Goal: Download file/media

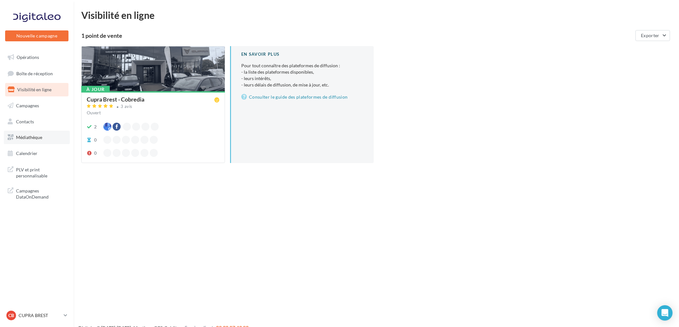
click at [33, 136] on span "Médiathèque" at bounding box center [29, 136] width 26 height 5
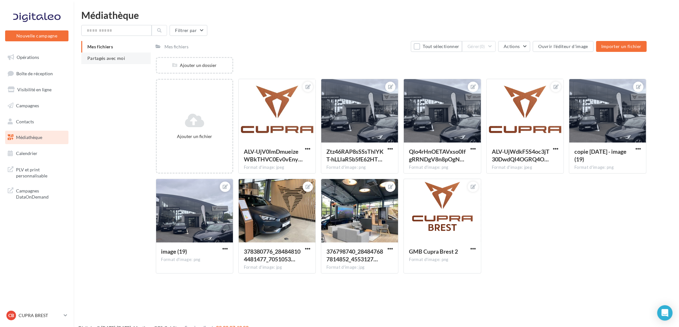
click at [106, 58] on span "Partagés avec moi" at bounding box center [106, 57] width 38 height 5
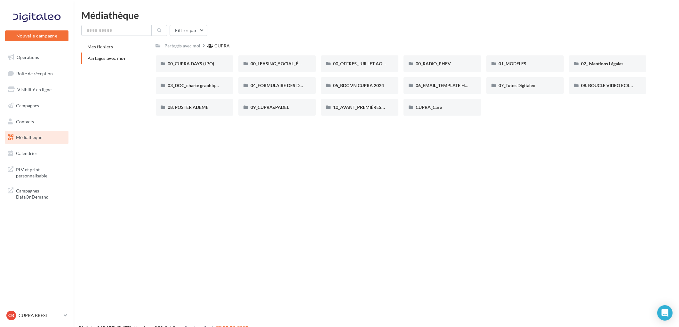
click at [518, 126] on div "Nouvelle campagne Nouvelle campagne Opérations Boîte de réception Visibilité en…" at bounding box center [339, 173] width 679 height 327
click at [459, 84] on span "06_EMAIL_TEMPLATE HTML CUPRA" at bounding box center [453, 85] width 74 height 5
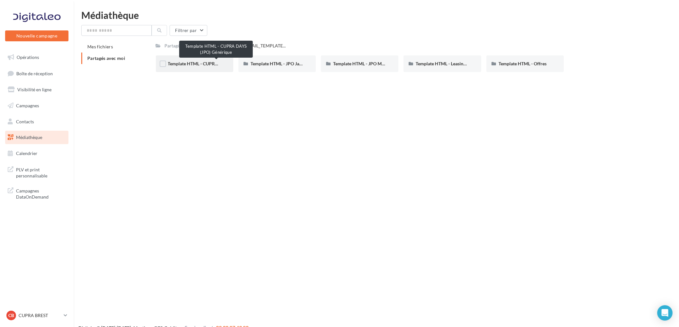
click at [187, 64] on span "Template HTML - CUPRA DAYS (JPO) Générique" at bounding box center [216, 63] width 96 height 5
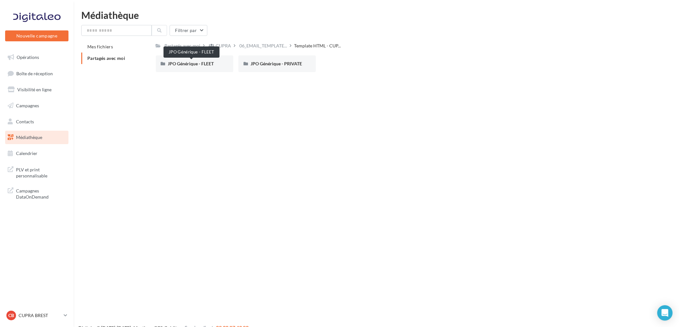
click at [187, 64] on span "JPO Générique - FLEET" at bounding box center [191, 63] width 46 height 5
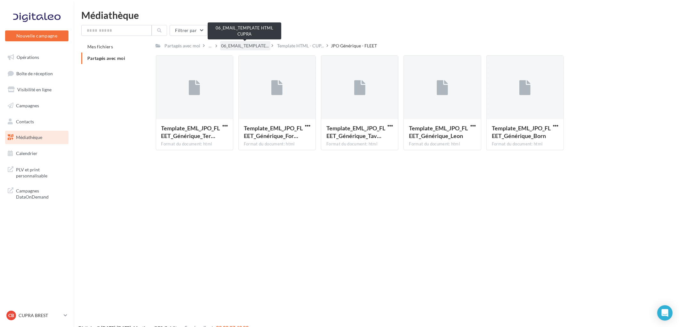
click at [257, 46] on span "06_EMAIL_TEMPLATE..." at bounding box center [245, 46] width 48 height 6
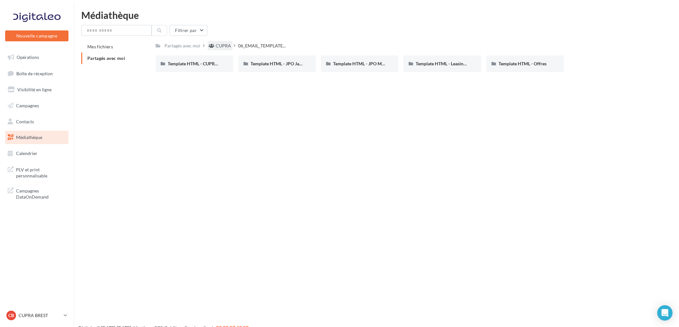
click at [221, 45] on div "CUPRA" at bounding box center [223, 46] width 15 height 6
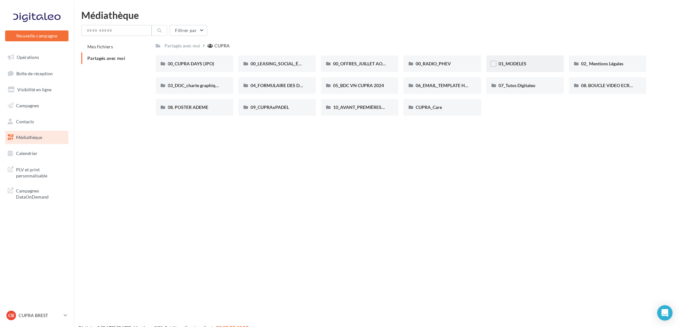
click at [505, 59] on div "01_MODELES" at bounding box center [524, 63] width 77 height 17
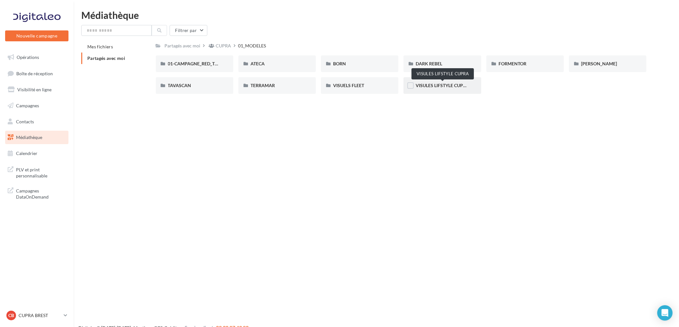
click at [439, 86] on span "VISULES LIFSTYLE CUPRA" at bounding box center [442, 85] width 53 height 5
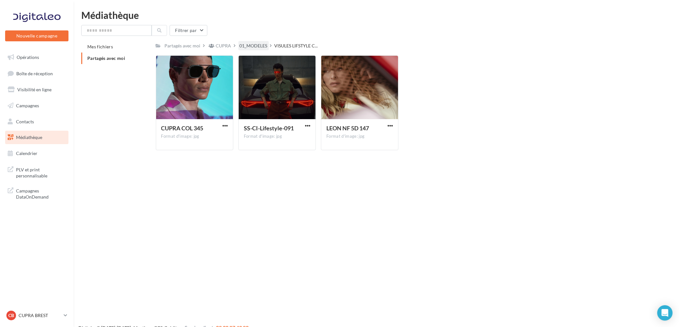
click at [250, 43] on div "01_MODELES" at bounding box center [254, 46] width 28 height 6
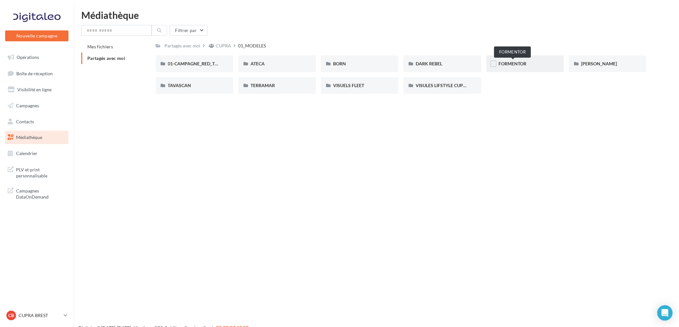
click at [517, 61] on span "FORMENTOR" at bounding box center [512, 63] width 28 height 5
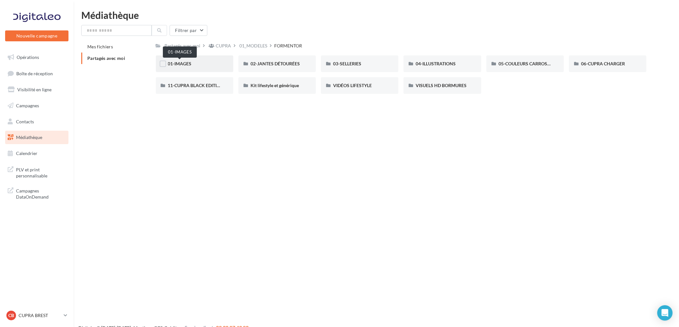
click at [184, 65] on span "01-IMAGES" at bounding box center [180, 63] width 24 height 5
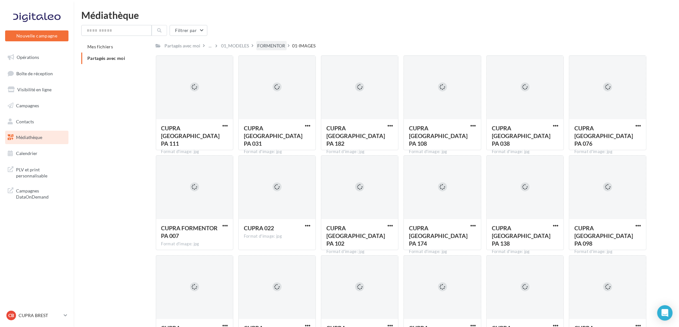
click at [270, 44] on div "FORMENTOR" at bounding box center [272, 46] width 28 height 6
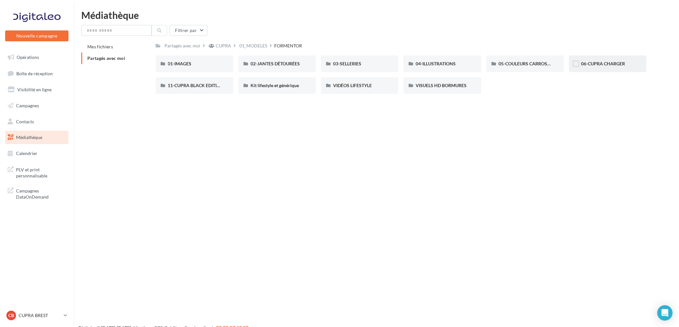
click at [619, 67] on div "06-CUPRA CHARGER" at bounding box center [607, 63] width 77 height 17
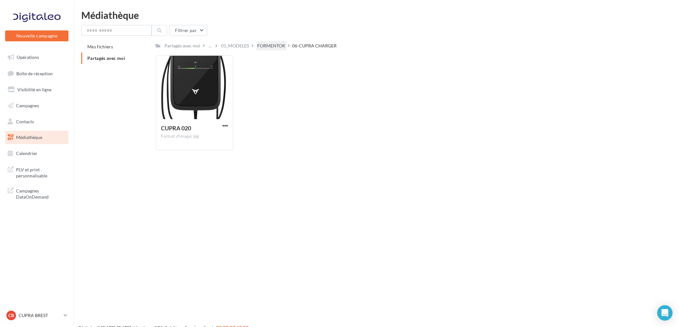
click at [266, 44] on div "FORMENTOR" at bounding box center [272, 46] width 28 height 6
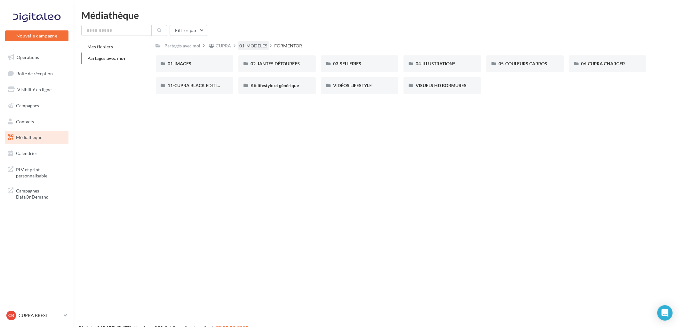
click at [251, 45] on div "01_MODELES" at bounding box center [254, 46] width 28 height 6
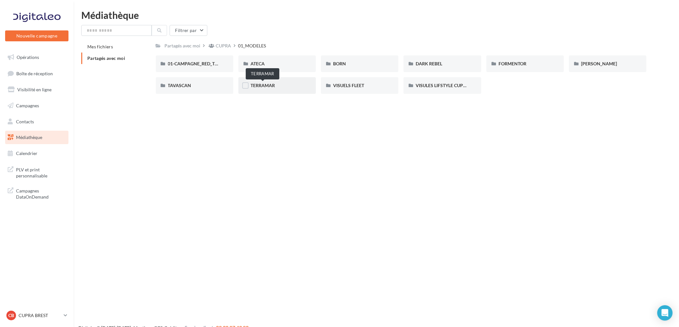
click at [258, 85] on span "TERRAMAR" at bounding box center [263, 85] width 24 height 5
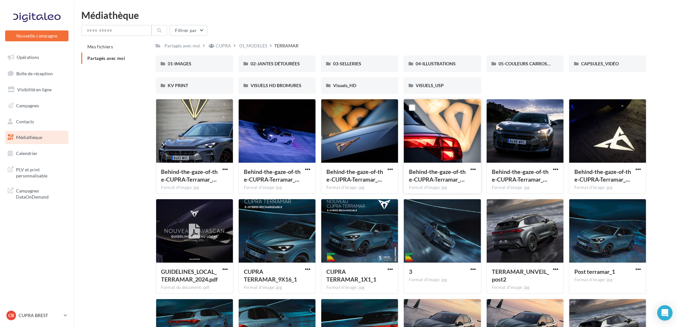
click at [441, 129] on div at bounding box center [442, 131] width 77 height 64
click at [440, 138] on div at bounding box center [442, 131] width 77 height 64
click at [471, 166] on span "button" at bounding box center [472, 168] width 5 height 5
click at [440, 183] on button "Télécharger" at bounding box center [445, 181] width 64 height 17
click at [219, 46] on div "CUPRA" at bounding box center [223, 46] width 15 height 6
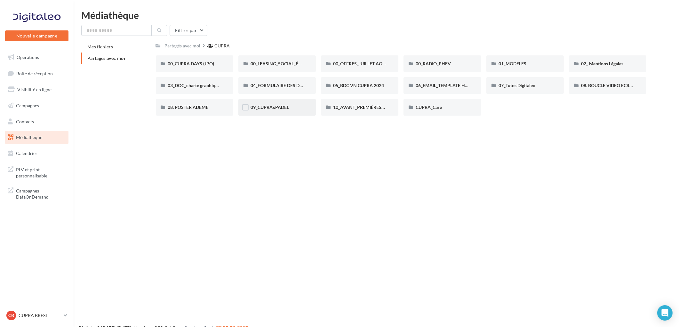
click at [295, 109] on div "09_CUPRAxPADEL" at bounding box center [277, 107] width 53 height 6
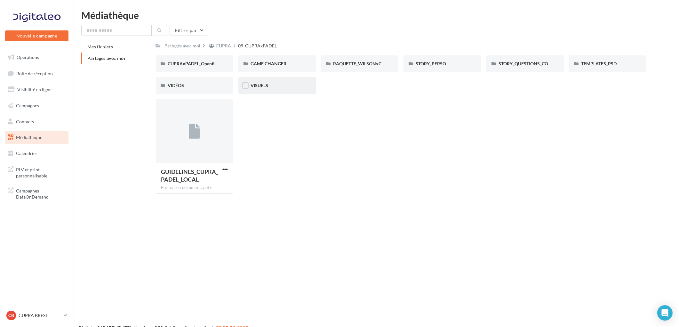
click at [268, 87] on div "VISUELS" at bounding box center [277, 85] width 53 height 6
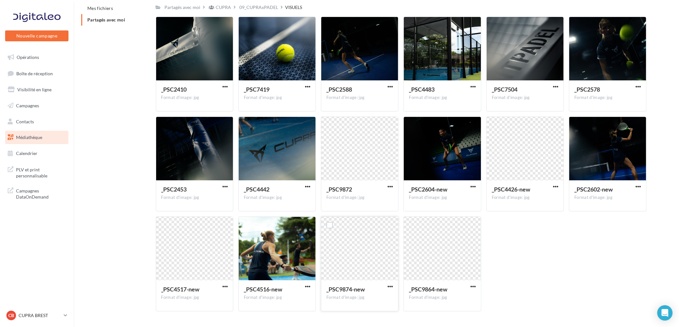
scroll to position [55, 0]
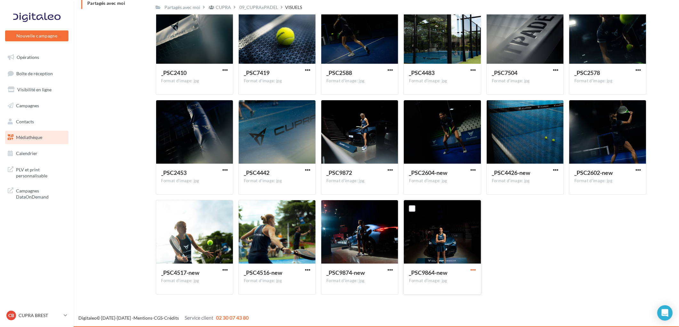
click at [474, 269] on span "button" at bounding box center [472, 269] width 5 height 5
click at [440, 281] on button "Télécharger" at bounding box center [445, 282] width 64 height 17
click at [389, 270] on span "button" at bounding box center [389, 269] width 5 height 5
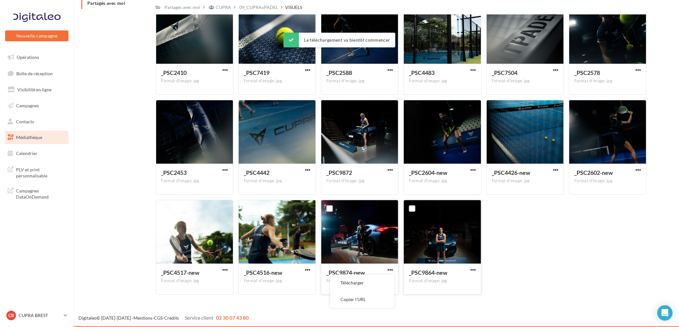
click at [378, 287] on button "Télécharger" at bounding box center [362, 282] width 64 height 17
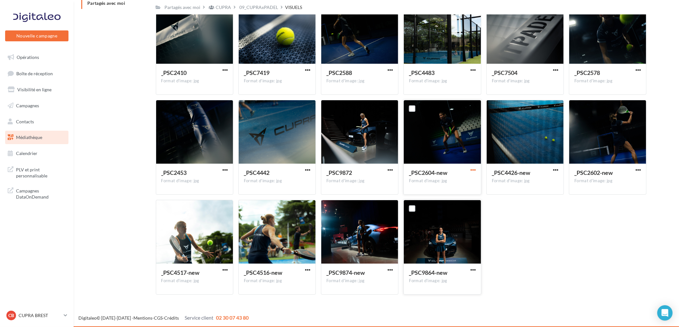
click at [475, 169] on span "button" at bounding box center [472, 169] width 5 height 5
click at [446, 184] on button "Télécharger" at bounding box center [445, 182] width 64 height 17
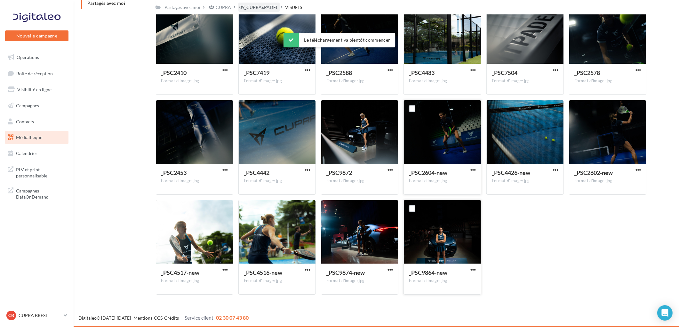
click at [259, 6] on div "09_CUPRAxPADEL" at bounding box center [259, 7] width 39 height 6
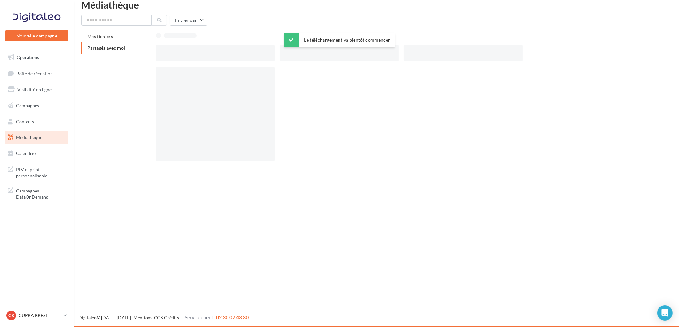
scroll to position [10, 0]
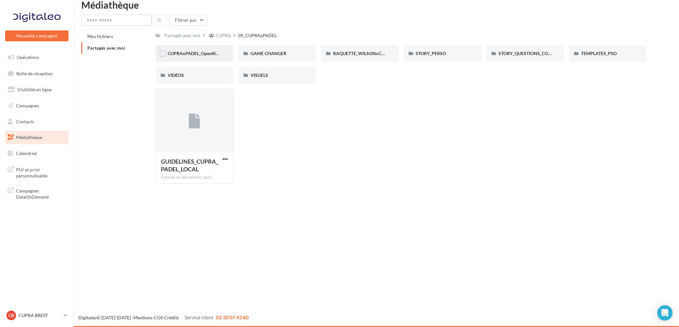
click at [193, 56] on div "CUPRAxPADEL_Openfiles_KV" at bounding box center [194, 53] width 53 height 6
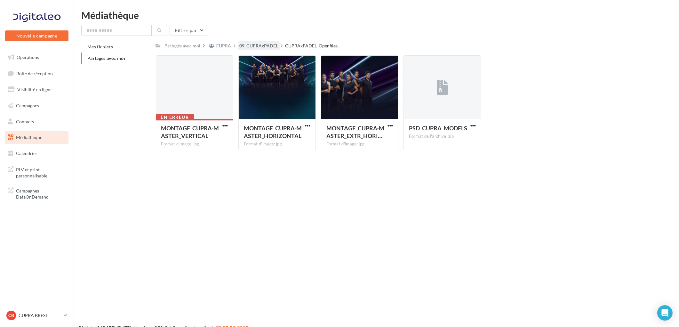
click at [260, 49] on div "09_CUPRAxPADEL" at bounding box center [258, 45] width 41 height 9
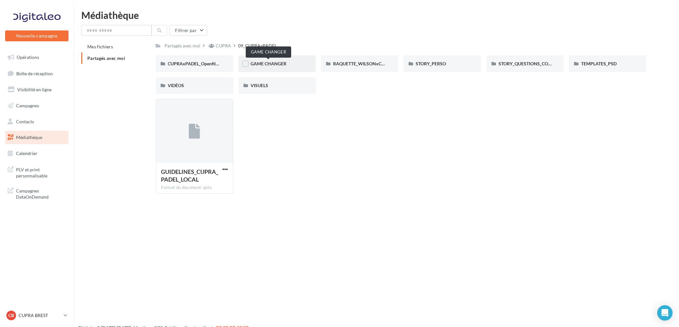
click at [271, 66] on span "GAME CHANGER" at bounding box center [269, 63] width 36 height 5
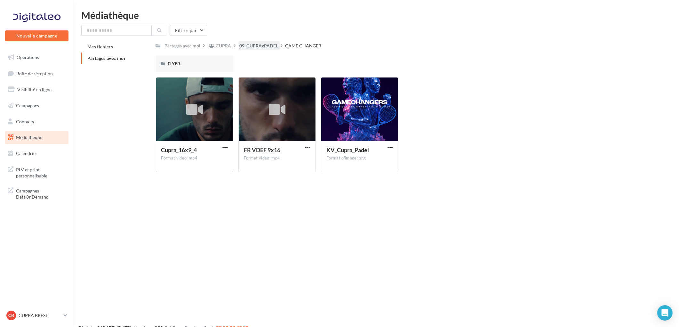
click at [260, 47] on div "09_CUPRAxPADEL" at bounding box center [259, 46] width 39 height 6
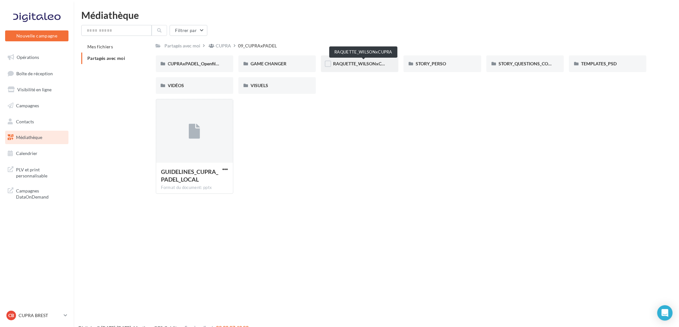
click at [356, 65] on span "RAQUETTE_WILSONxCUPRA" at bounding box center [363, 63] width 60 height 5
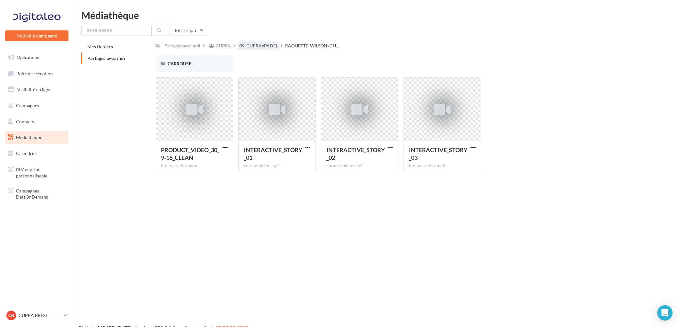
click at [264, 47] on div "09_CUPRAxPADEL" at bounding box center [259, 46] width 39 height 6
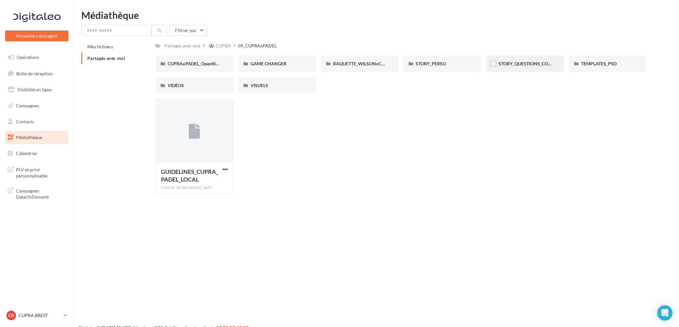
click at [519, 68] on div "STORY_QUESTIONS_COURTES" at bounding box center [524, 63] width 77 height 17
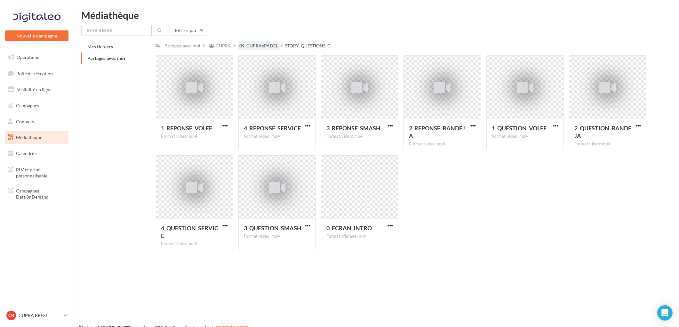
click at [258, 47] on div "09_CUPRAxPADEL" at bounding box center [259, 46] width 39 height 6
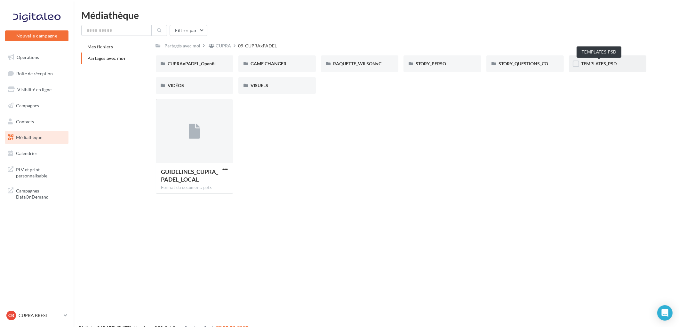
click at [588, 65] on span "TEMPLATES_PSD" at bounding box center [599, 63] width 36 height 5
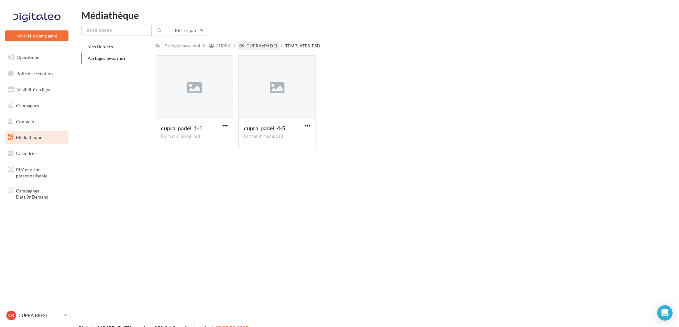
click at [263, 46] on div "09_CUPRAxPADEL" at bounding box center [259, 46] width 39 height 6
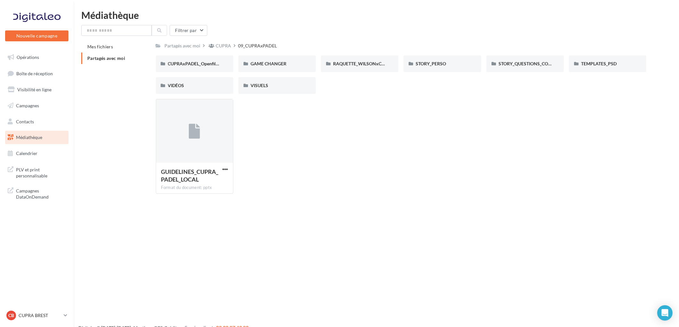
click at [253, 193] on div "GUIDELINES_CUPRA_PADEL_LOCAL Format du document: pptx GUIDELINES_CUPRA_PADEL_LO…" at bounding box center [404, 149] width 496 height 100
